Goal: Task Accomplishment & Management: Complete application form

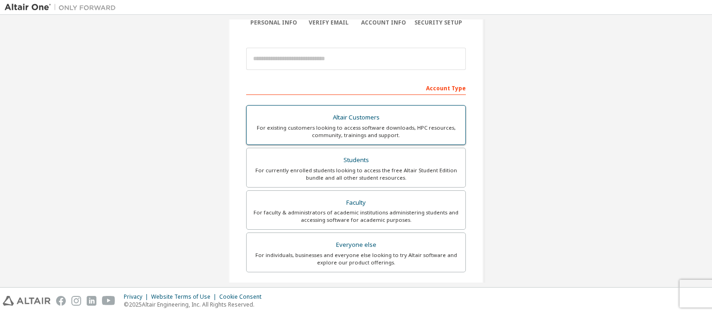
scroll to position [93, 0]
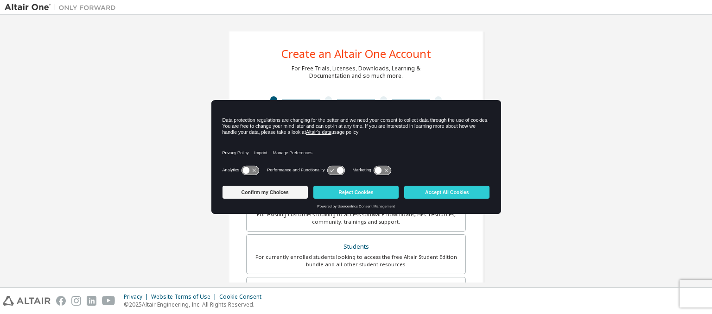
click at [544, 112] on div "Create an Altair One Account For Free Trials, Licenses, Downloads, Learning & D…" at bounding box center [356, 264] width 702 height 491
click at [363, 190] on button "Reject Cookies" at bounding box center [355, 192] width 85 height 13
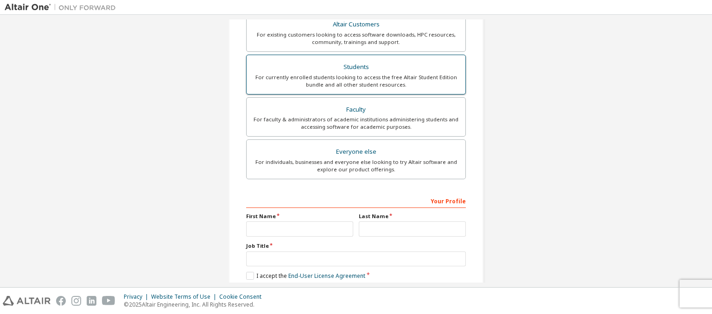
click at [328, 75] on div "For currently enrolled students looking to access the free Altair Student Editi…" at bounding box center [356, 81] width 208 height 15
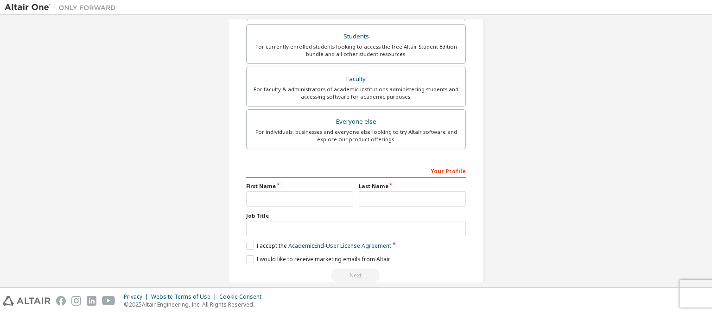
scroll to position [250, 0]
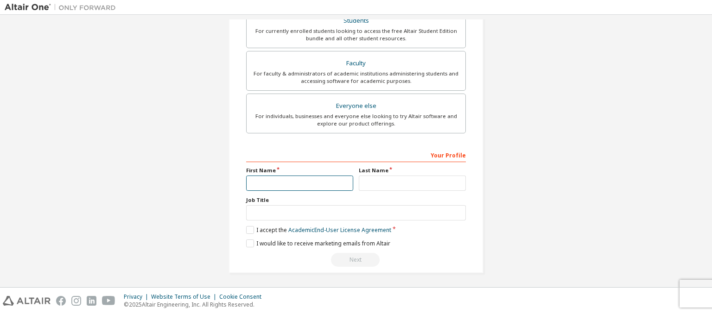
click at [286, 181] on input "text" at bounding box center [299, 183] width 107 height 15
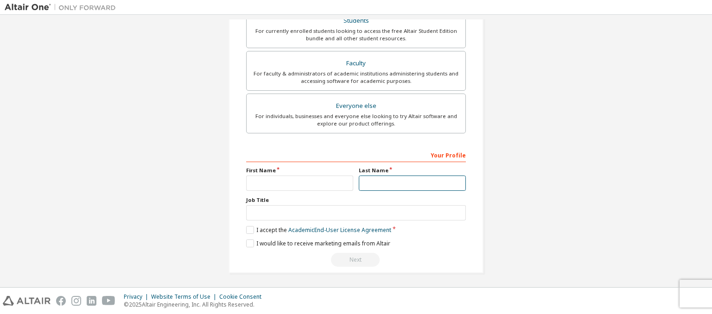
click at [398, 188] on input "text" at bounding box center [412, 183] width 107 height 15
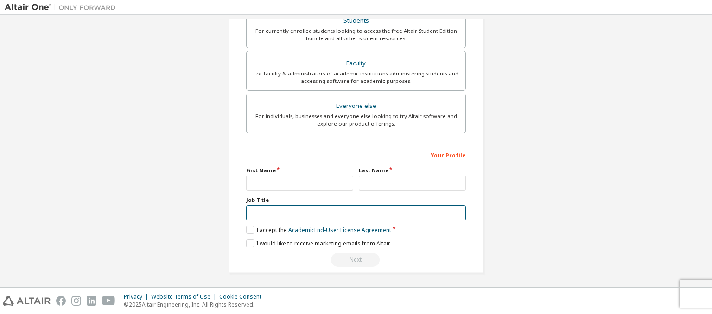
click at [285, 210] on input "text" at bounding box center [356, 212] width 220 height 15
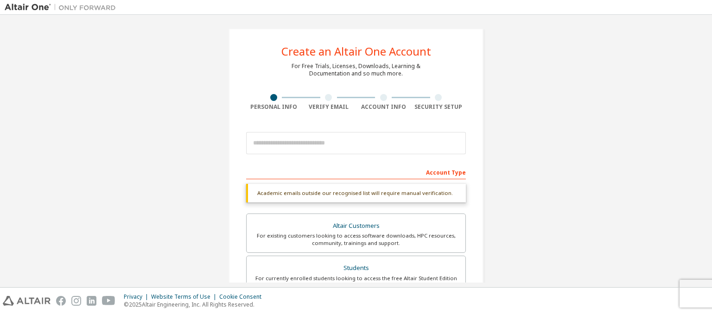
scroll to position [0, 0]
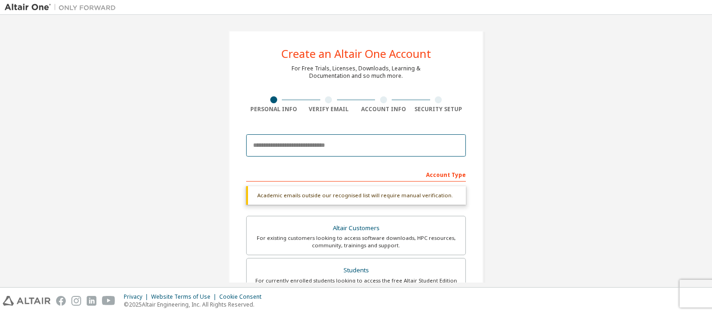
click at [376, 147] on input "email" at bounding box center [356, 145] width 220 height 22
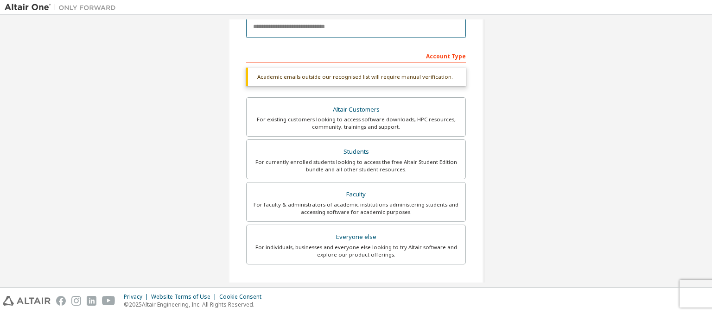
scroll to position [139, 0]
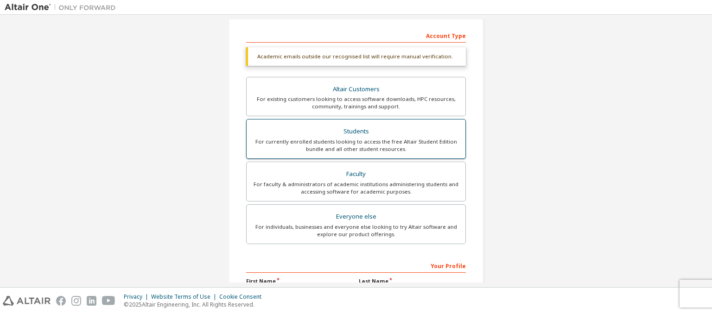
click at [354, 126] on div "Students" at bounding box center [356, 131] width 208 height 13
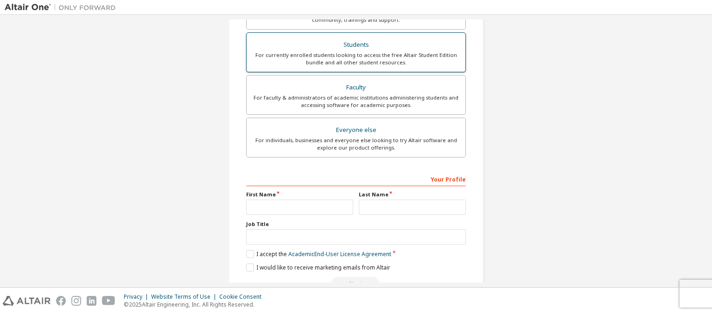
scroll to position [250, 0]
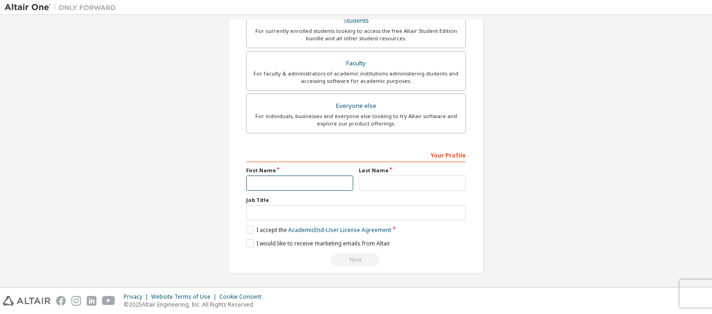
click at [296, 187] on input "text" at bounding box center [299, 183] width 107 height 15
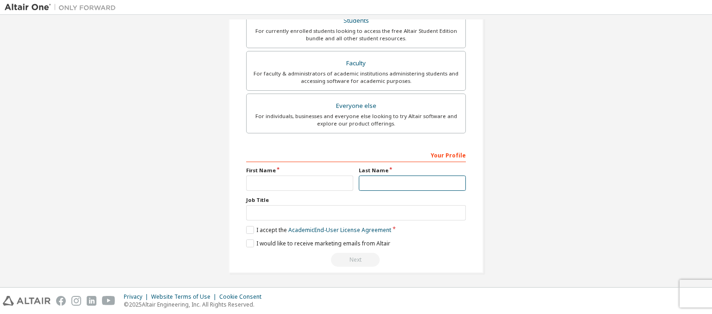
click at [398, 178] on input "text" at bounding box center [412, 183] width 107 height 15
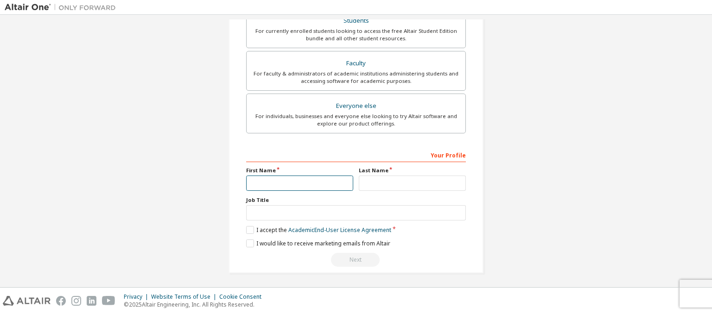
click at [315, 183] on input "text" at bounding box center [299, 183] width 107 height 15
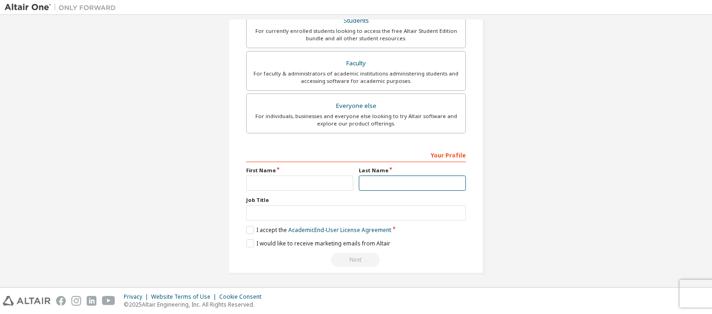
drag, startPoint x: 358, startPoint y: 184, endPoint x: 365, endPoint y: 183, distance: 7.0
click at [365, 183] on input "text" at bounding box center [412, 183] width 107 height 15
click at [367, 182] on input "text" at bounding box center [412, 183] width 107 height 15
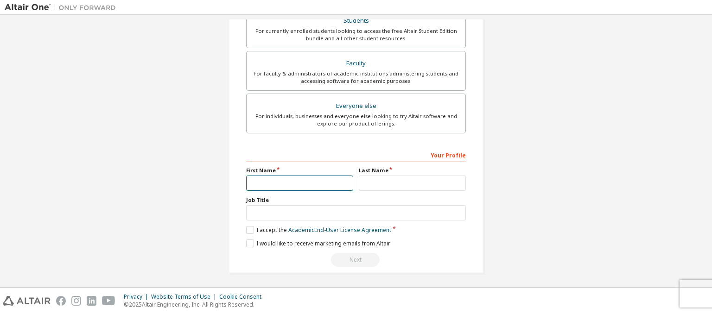
click at [333, 182] on input "text" at bounding box center [299, 183] width 107 height 15
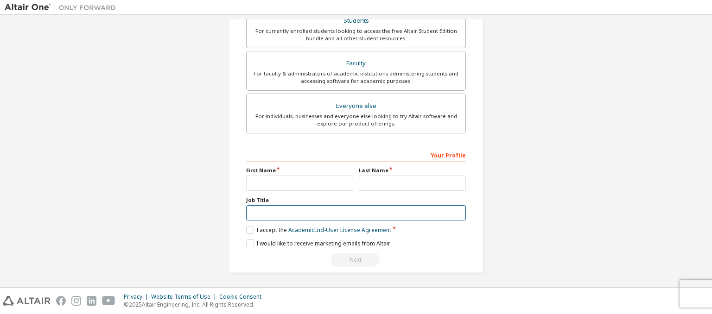
click at [281, 207] on input "text" at bounding box center [356, 212] width 220 height 15
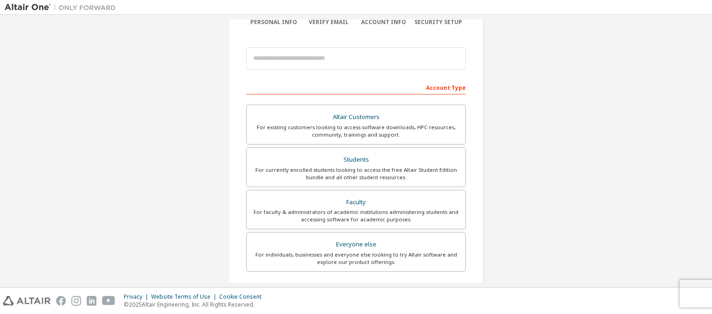
scroll to position [88, 0]
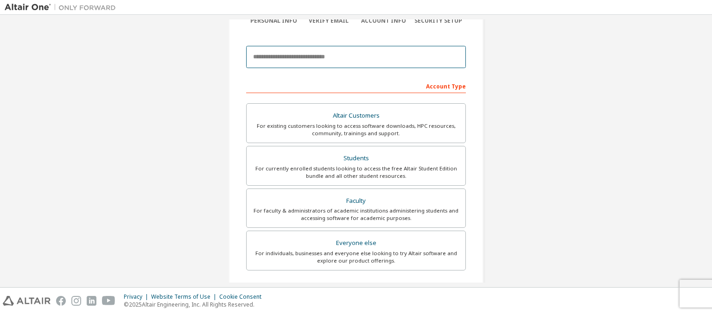
click at [380, 56] on input "email" at bounding box center [356, 57] width 220 height 22
type input "*"
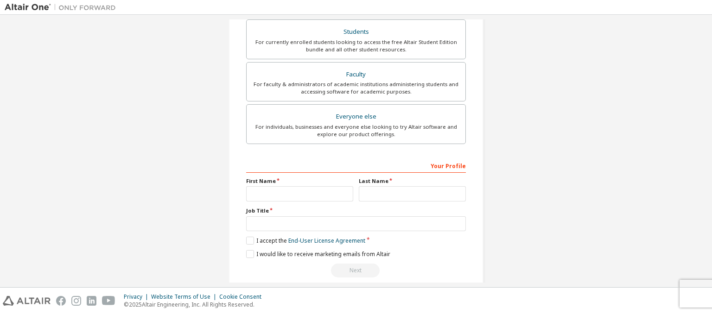
scroll to position [219, 0]
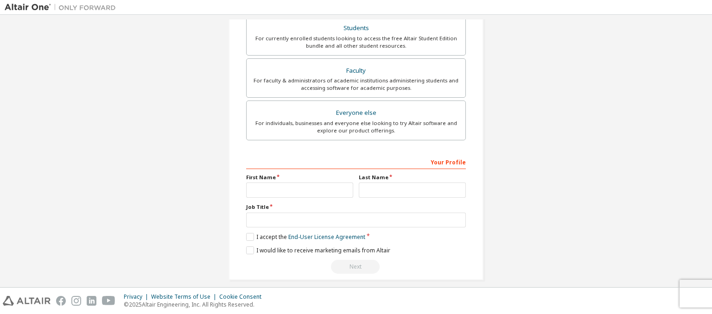
type input "**********"
click at [310, 184] on input "text" at bounding box center [299, 190] width 107 height 15
type input "********"
click at [386, 189] on input "text" at bounding box center [412, 190] width 107 height 15
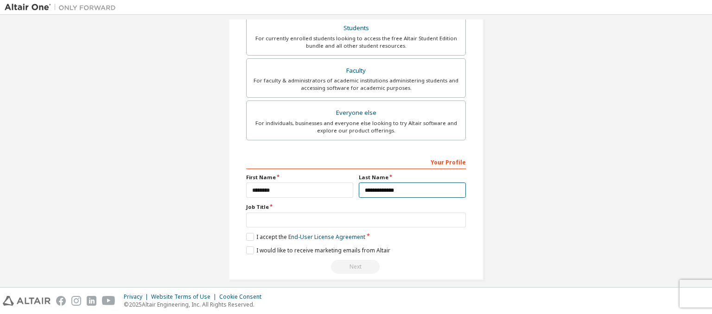
type input "**********"
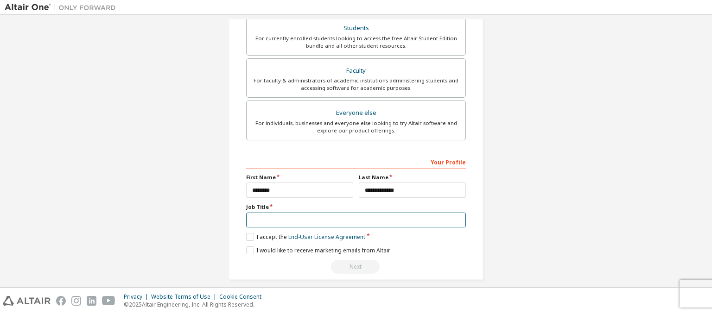
click at [363, 217] on input "text" at bounding box center [356, 220] width 220 height 15
type input "*******"
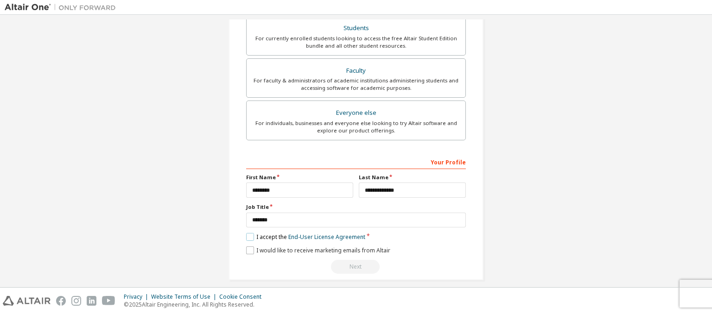
drag, startPoint x: 245, startPoint y: 237, endPoint x: 245, endPoint y: 252, distance: 14.4
click at [246, 252] on div "**********" at bounding box center [356, 214] width 220 height 120
click at [246, 252] on label "I would like to receive marketing emails from Altair" at bounding box center [318, 250] width 144 height 8
click at [248, 239] on label "I accept the End-User License Agreement" at bounding box center [305, 237] width 119 height 8
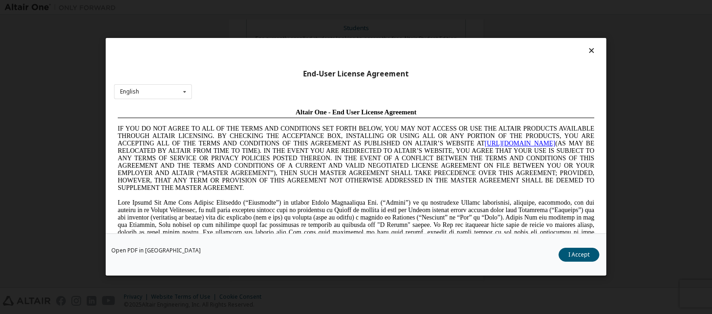
scroll to position [0, 0]
click at [586, 255] on button "I Accept" at bounding box center [578, 255] width 41 height 14
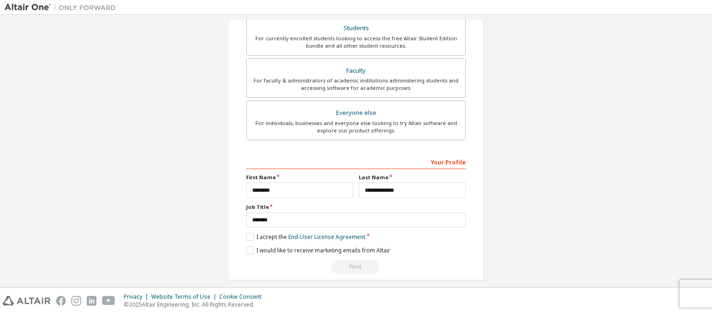
click at [358, 265] on div "Next" at bounding box center [356, 267] width 220 height 14
click at [404, 46] on div "For currently enrolled students looking to access the free Altair Student Editi…" at bounding box center [356, 42] width 208 height 15
click at [247, 238] on label "I accept the Academic End-User License Agreement" at bounding box center [318, 237] width 145 height 8
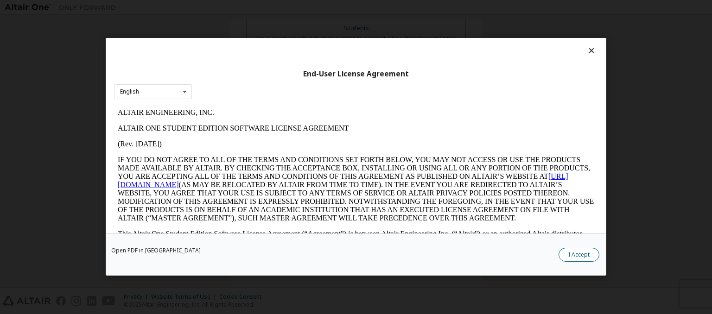
click at [580, 251] on button "I Accept" at bounding box center [578, 255] width 41 height 14
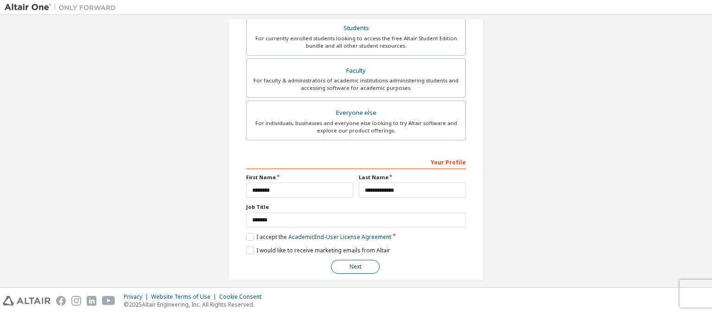
click at [361, 264] on button "Next" at bounding box center [355, 267] width 49 height 14
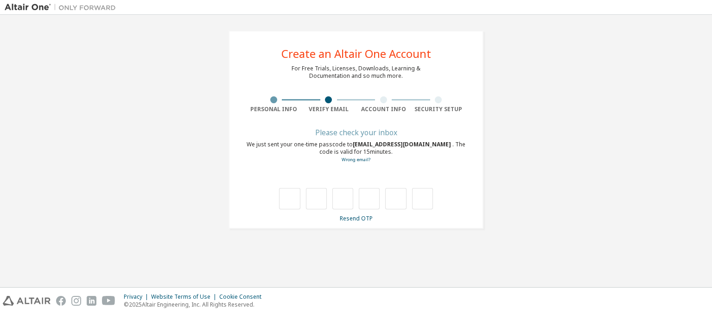
click at [353, 222] on div "Resend OTP" at bounding box center [356, 218] width 220 height 7
click at [352, 216] on link "Resend OTP" at bounding box center [356, 218] width 33 height 8
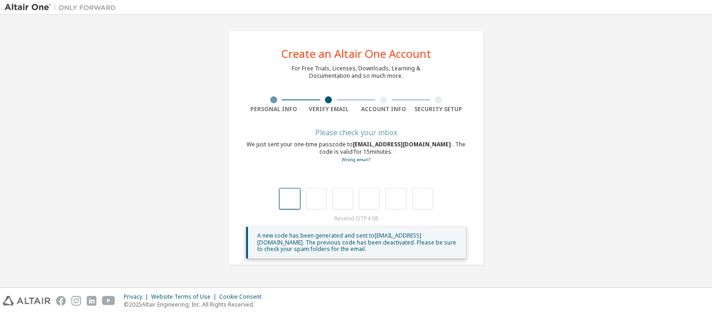
click at [290, 202] on input "text" at bounding box center [289, 198] width 21 height 21
type input "*"
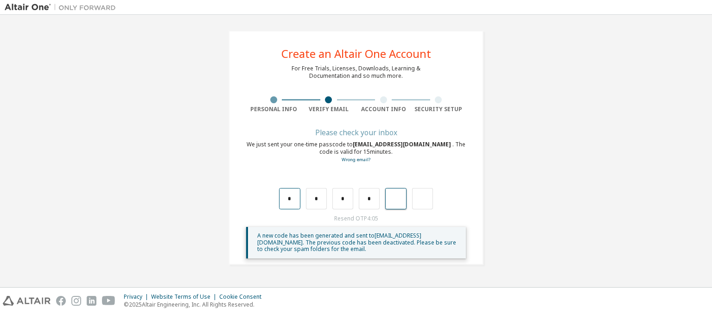
type input "*"
click at [289, 193] on input "text" at bounding box center [289, 198] width 21 height 21
type input "*"
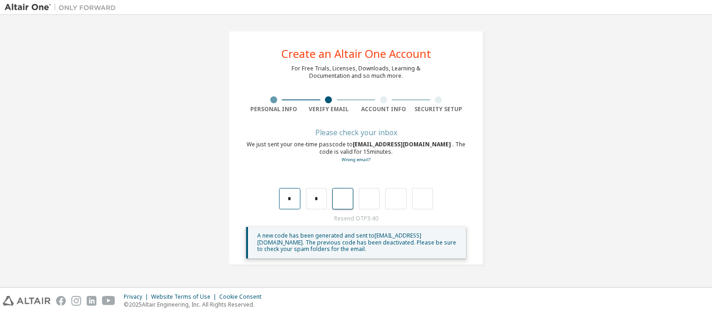
type input "*"
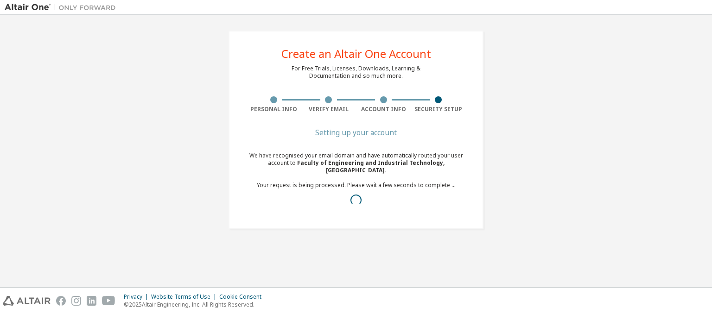
drag, startPoint x: 346, startPoint y: 214, endPoint x: 359, endPoint y: 221, distance: 15.3
click at [359, 220] on div "Setting up your account We have recognised your email domain and have automatic…" at bounding box center [356, 176] width 220 height 93
